Goal: Obtain resource: Download file/media

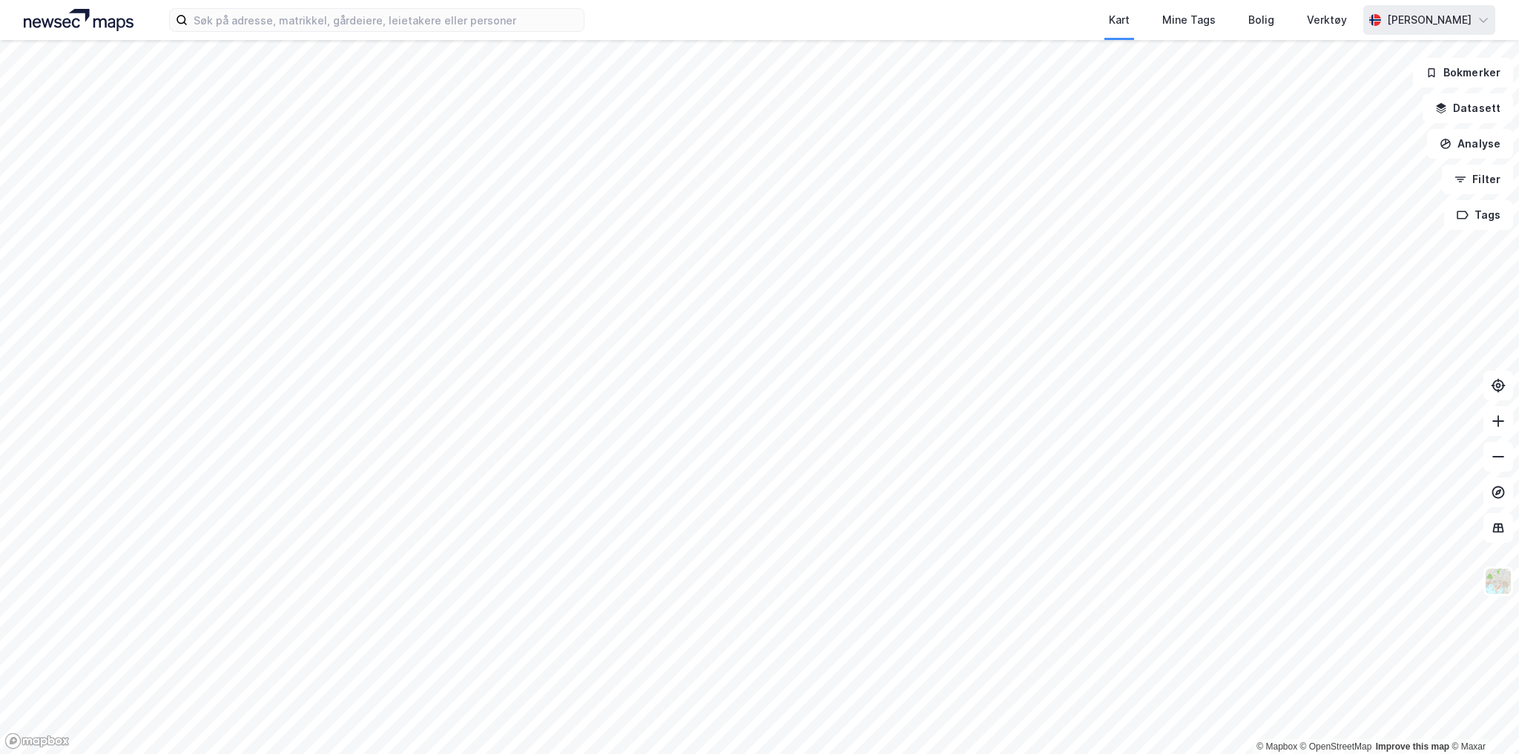
click at [1484, 18] on icon at bounding box center [1484, 20] width 12 height 12
click at [1484, 18] on icon at bounding box center [1483, 19] width 9 height 4
click at [1274, 24] on div "Bolig" at bounding box center [1261, 20] width 26 height 18
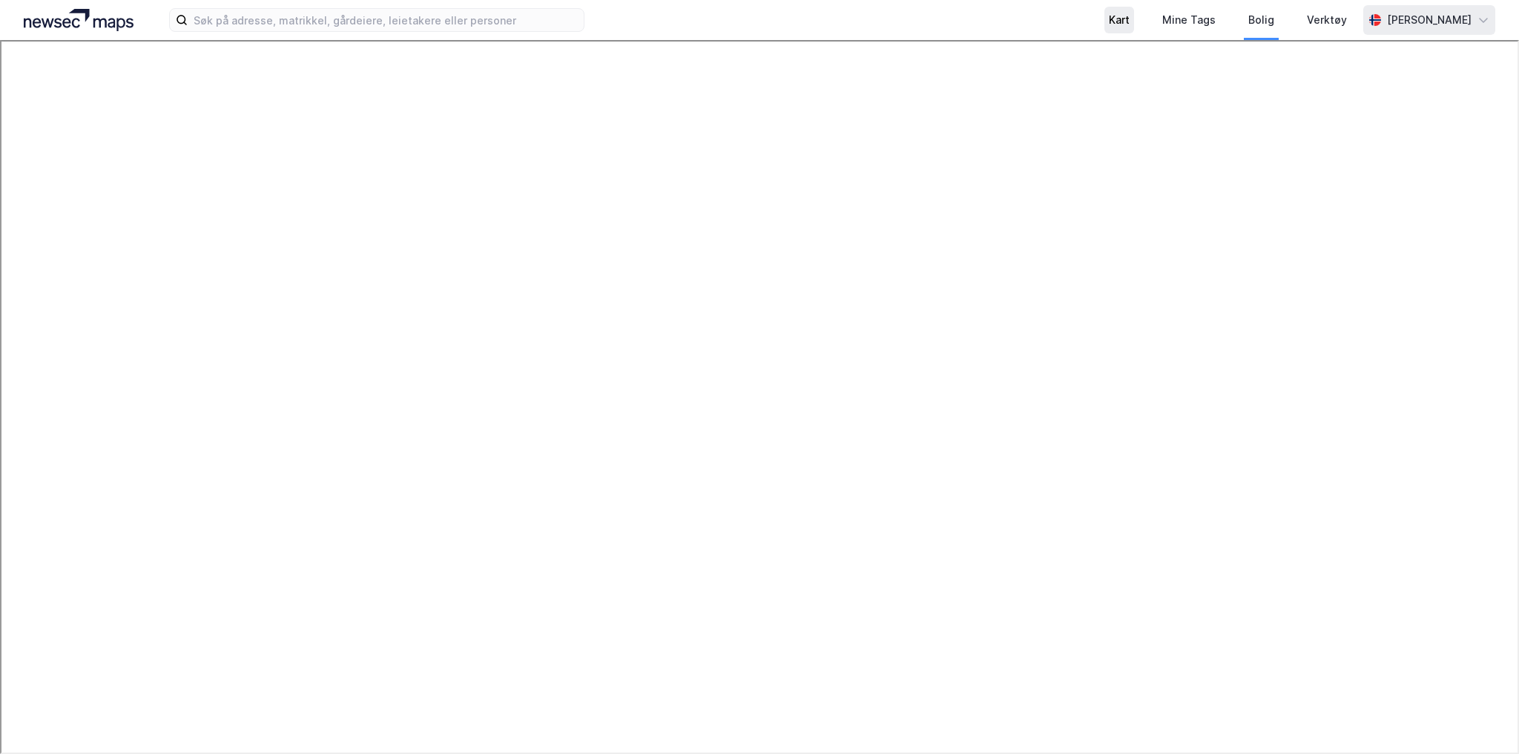
click at [1130, 22] on div "Kart" at bounding box center [1119, 20] width 21 height 18
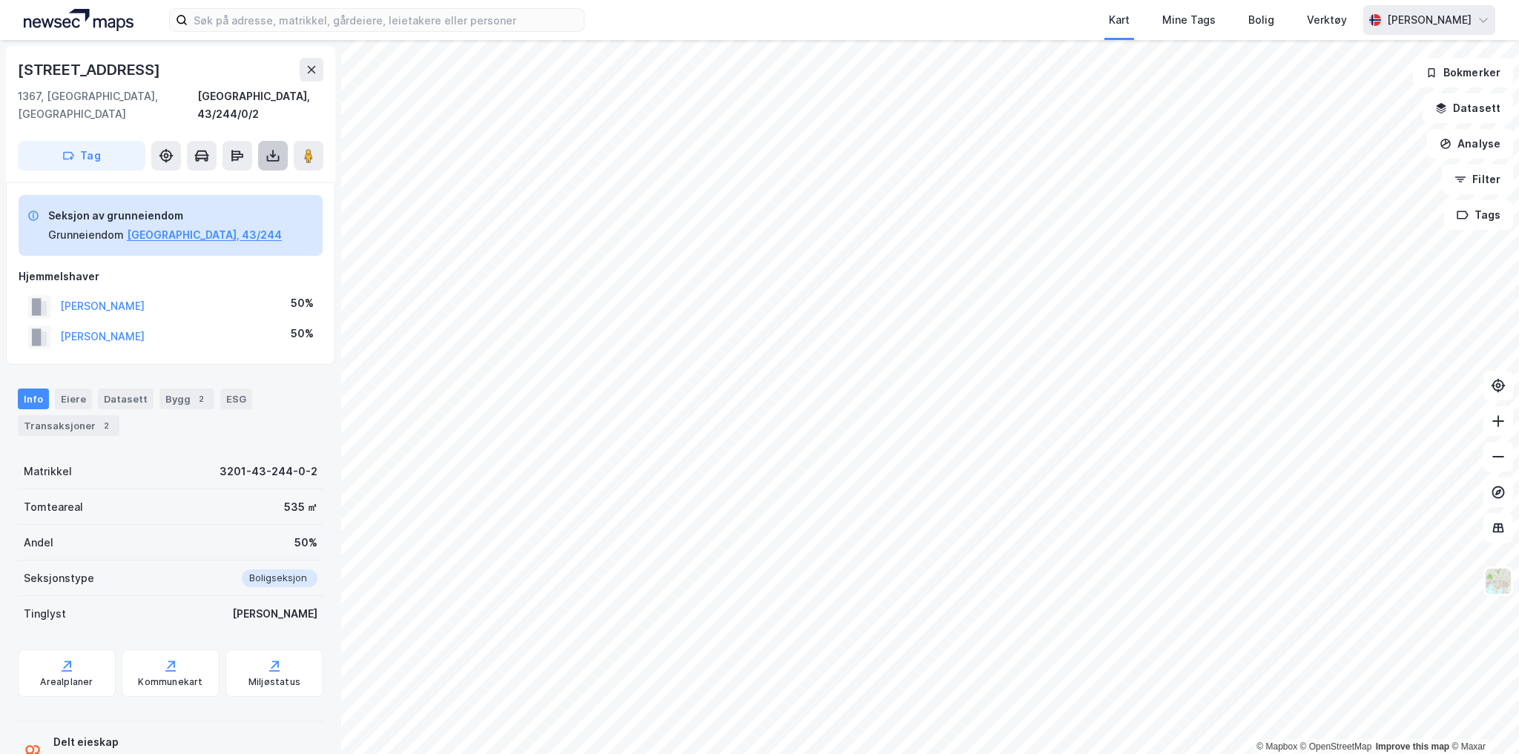
click at [270, 154] on icon at bounding box center [273, 156] width 6 height 4
click at [228, 180] on div "Last ned grunnbok" at bounding box center [200, 186] width 86 height 12
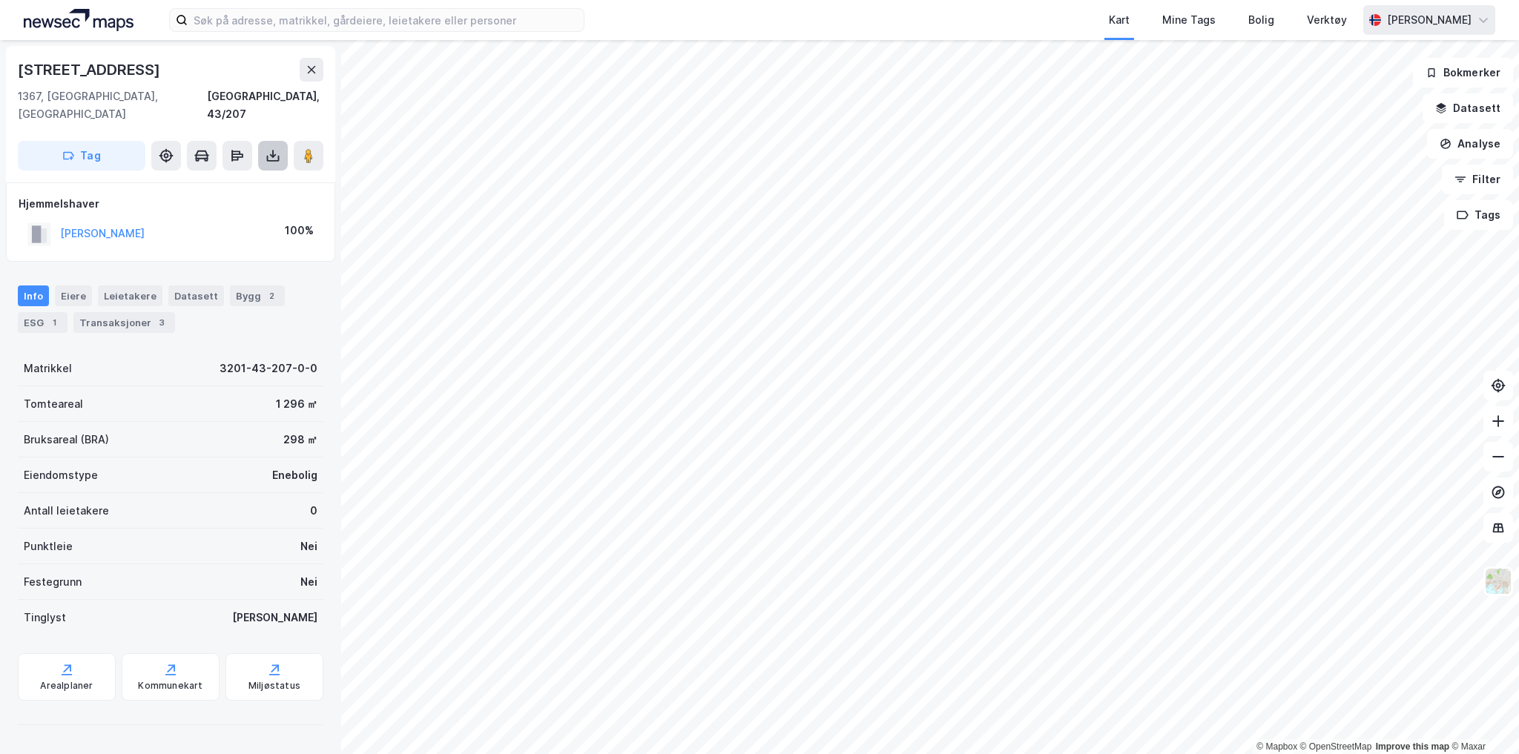
click at [266, 145] on button at bounding box center [273, 156] width 30 height 30
click at [234, 180] on div "Last ned grunnbok" at bounding box center [200, 186] width 86 height 12
